Goal: Find contact information: Find contact information

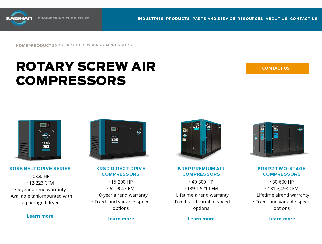
click at [161, 122] on div at bounding box center [201, 167] width 80 height 137
click at [277, 65] on span "CONTACT US" at bounding box center [275, 68] width 27 height 6
click at [161, 122] on div at bounding box center [201, 167] width 80 height 137
click at [277, 65] on span "CONTACT US" at bounding box center [275, 68] width 27 height 6
